Goal: Task Accomplishment & Management: Use online tool/utility

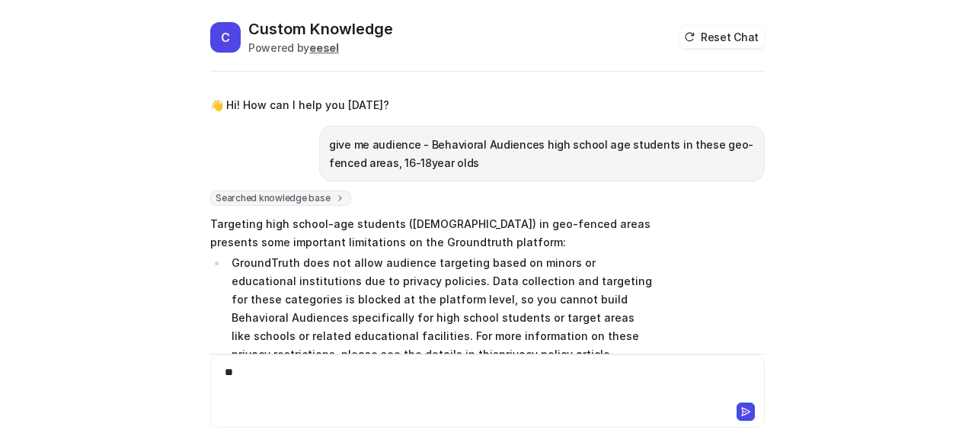
scroll to position [1078, 0]
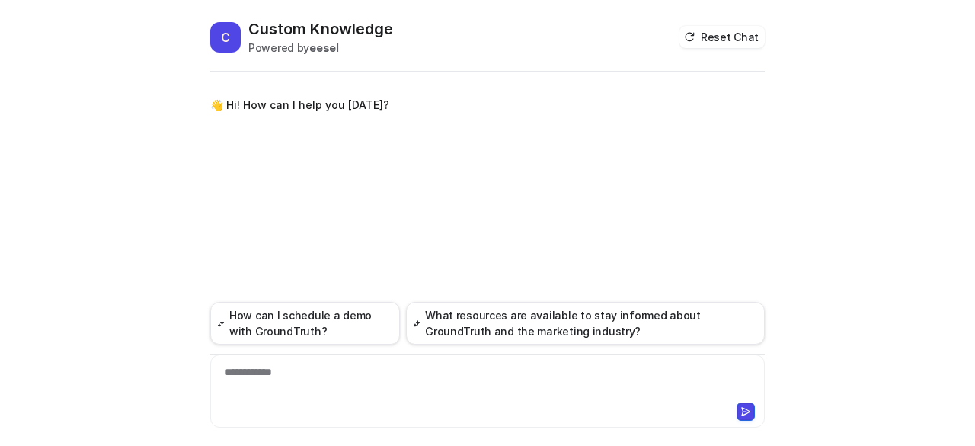
click at [264, 380] on div "**********" at bounding box center [488, 381] width 548 height 35
paste div
click at [739, 408] on button at bounding box center [746, 411] width 18 height 18
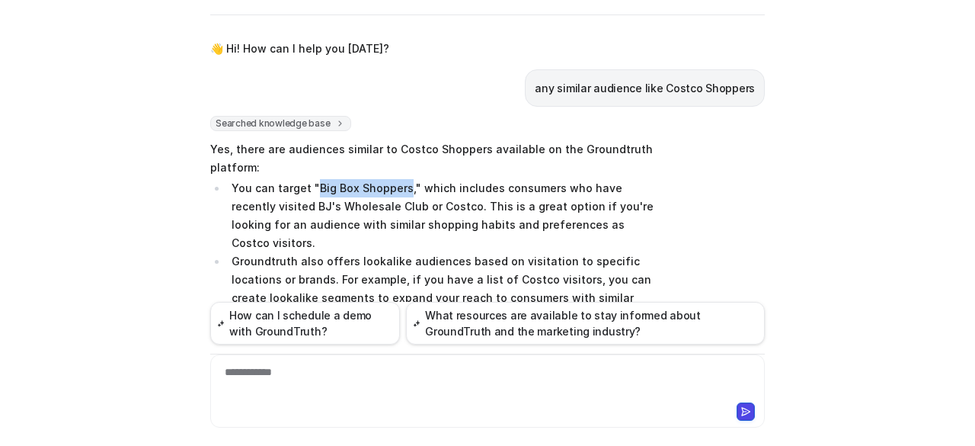
drag, startPoint x: 309, startPoint y: 186, endPoint x: 395, endPoint y: 187, distance: 86.1
click at [395, 187] on li "You can target "Big Box Shoppers," which includes consumers who have recently v…" at bounding box center [441, 215] width 429 height 73
copy li "Big Box Shoppers"
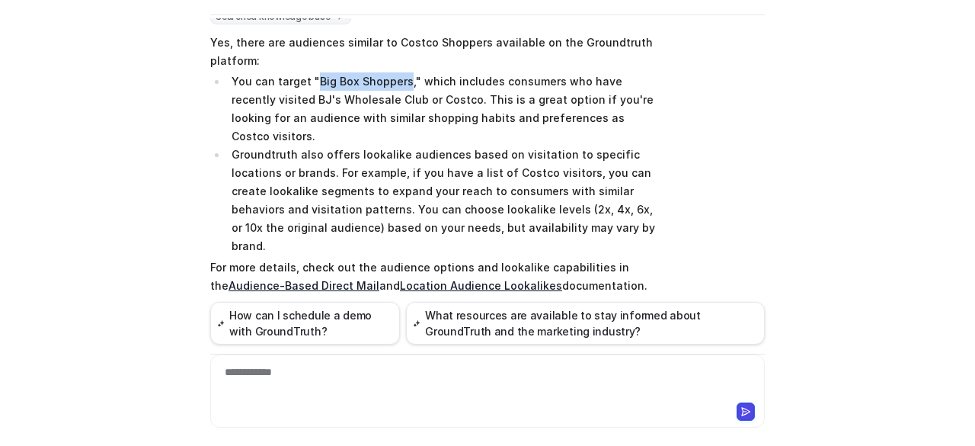
scroll to position [127, 0]
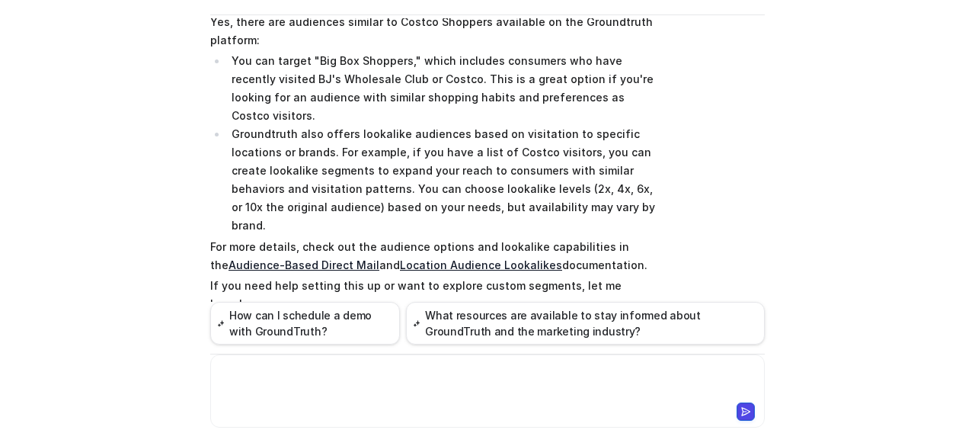
click at [355, 372] on div at bounding box center [488, 381] width 548 height 35
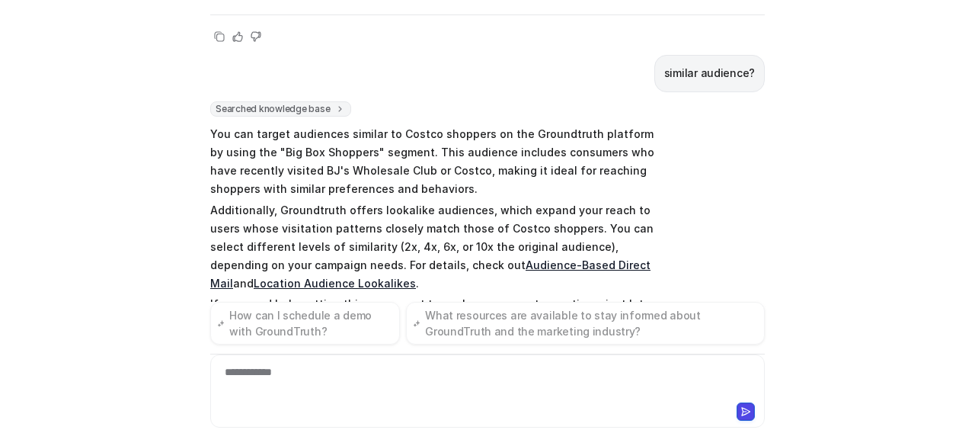
scroll to position [440, 0]
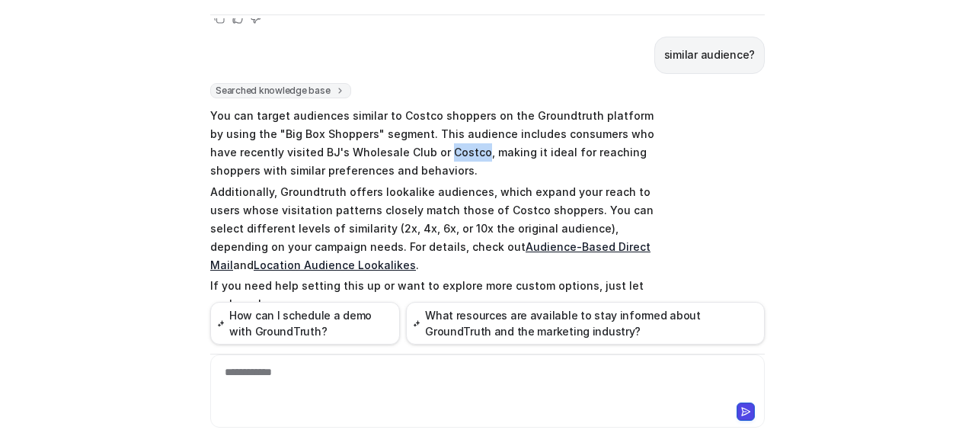
drag, startPoint x: 407, startPoint y: 91, endPoint x: 440, endPoint y: 92, distance: 33.6
click at [440, 107] on p "You can target audiences similar to Costco shoppers on the Groundtruth platform…" at bounding box center [433, 143] width 446 height 73
copy p "Costco"
